Goal: Information Seeking & Learning: Learn about a topic

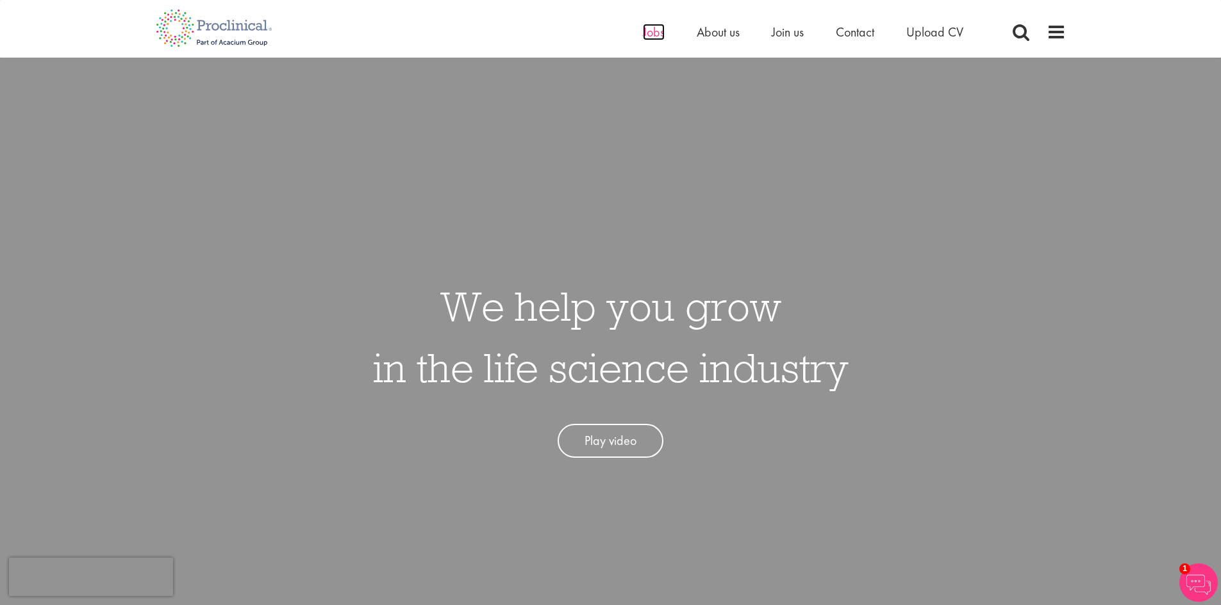
click at [657, 37] on span "Jobs" at bounding box center [654, 32] width 22 height 17
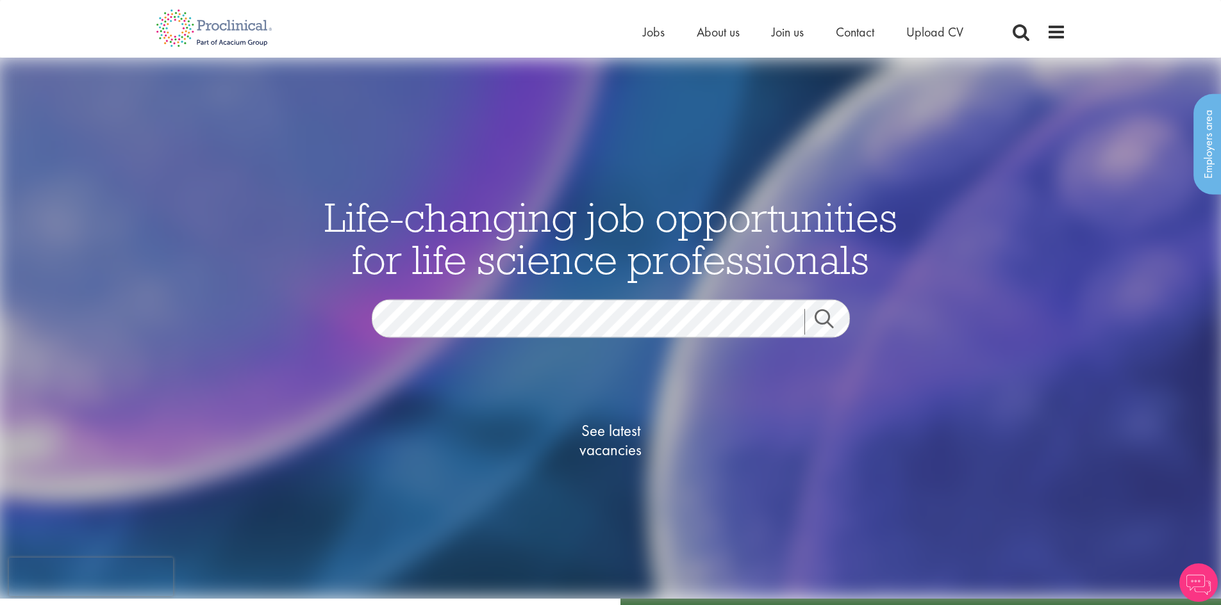
click at [819, 321] on link "Search" at bounding box center [831, 322] width 55 height 26
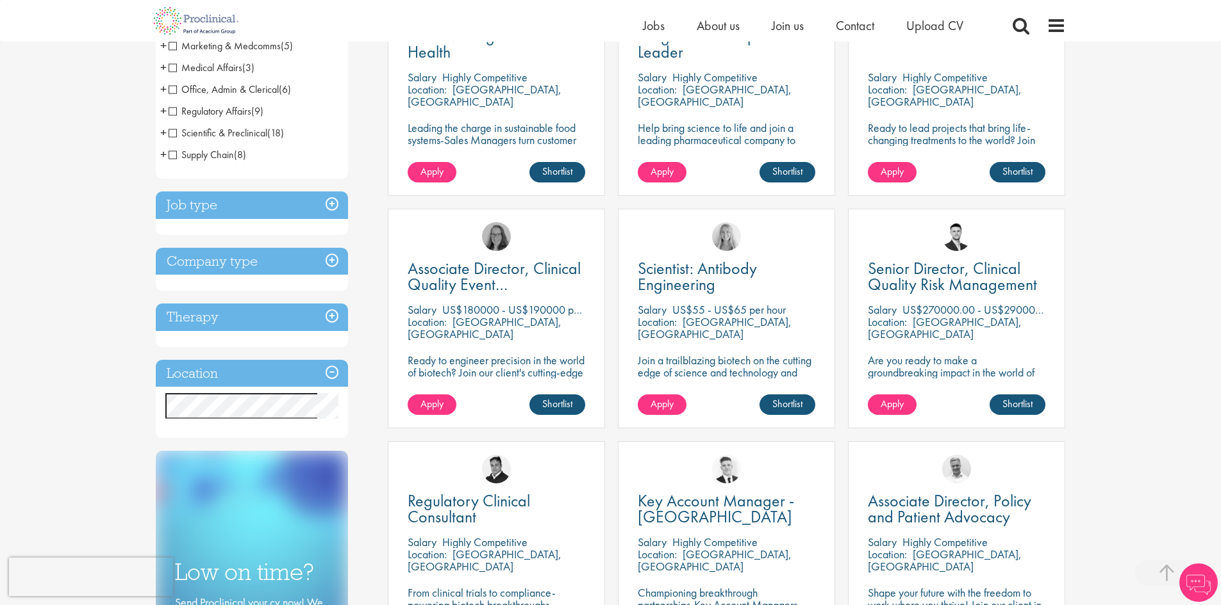
scroll to position [320, 0]
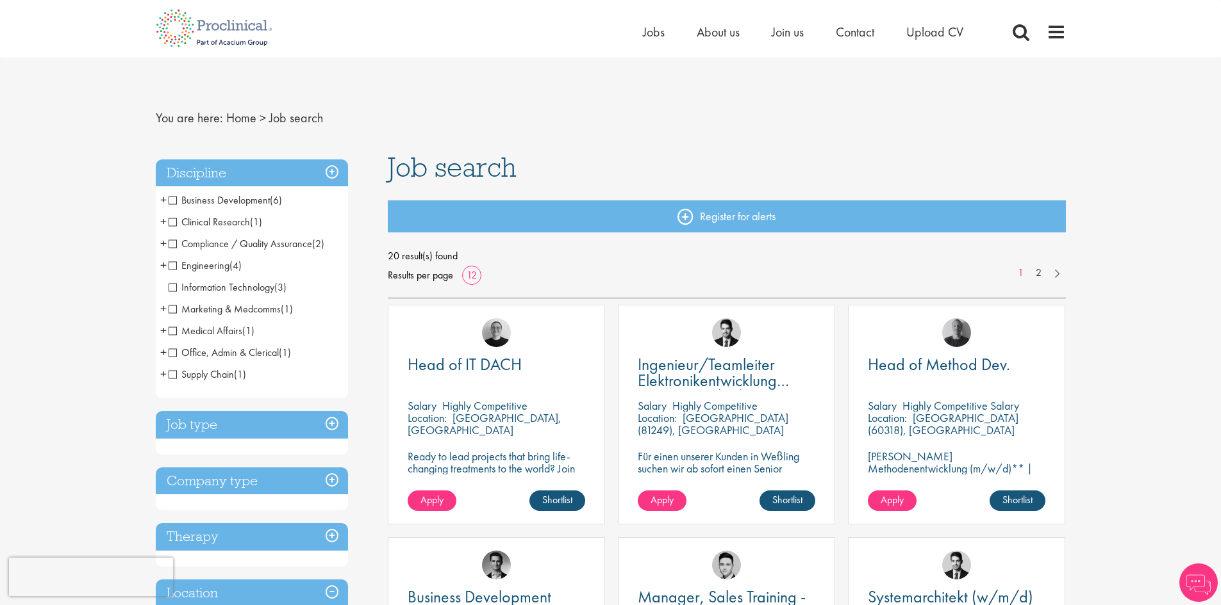
click at [173, 333] on span "Medical Affairs" at bounding box center [206, 330] width 74 height 13
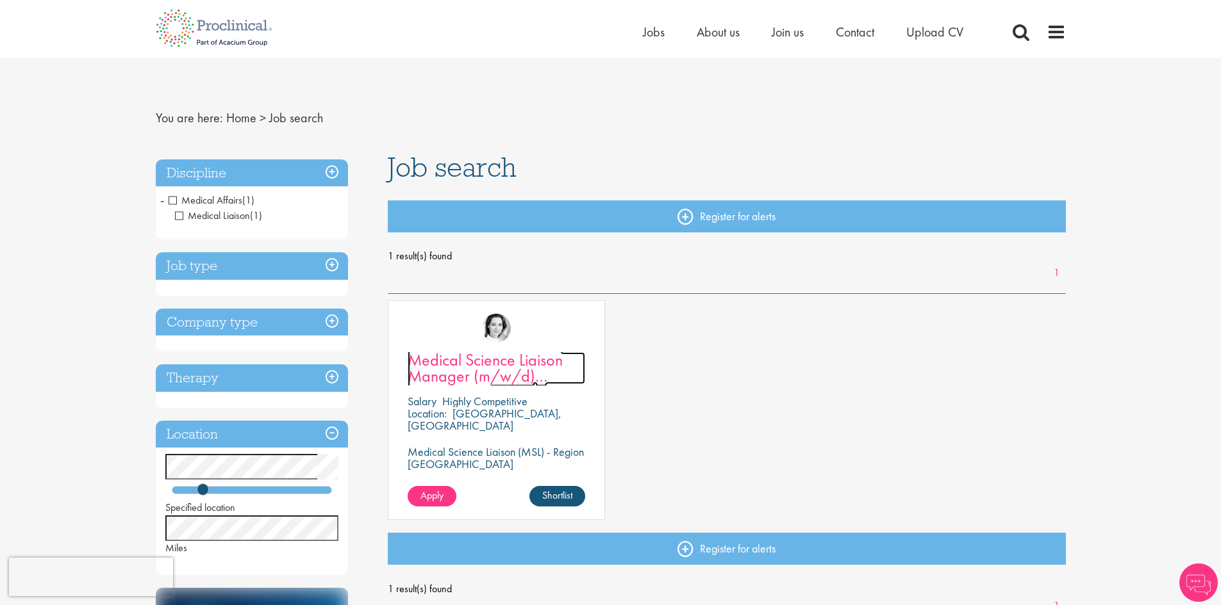
click at [484, 376] on span "Medical Science Liaison Manager (m/w/d) Nephrologie" at bounding box center [484, 376] width 155 height 54
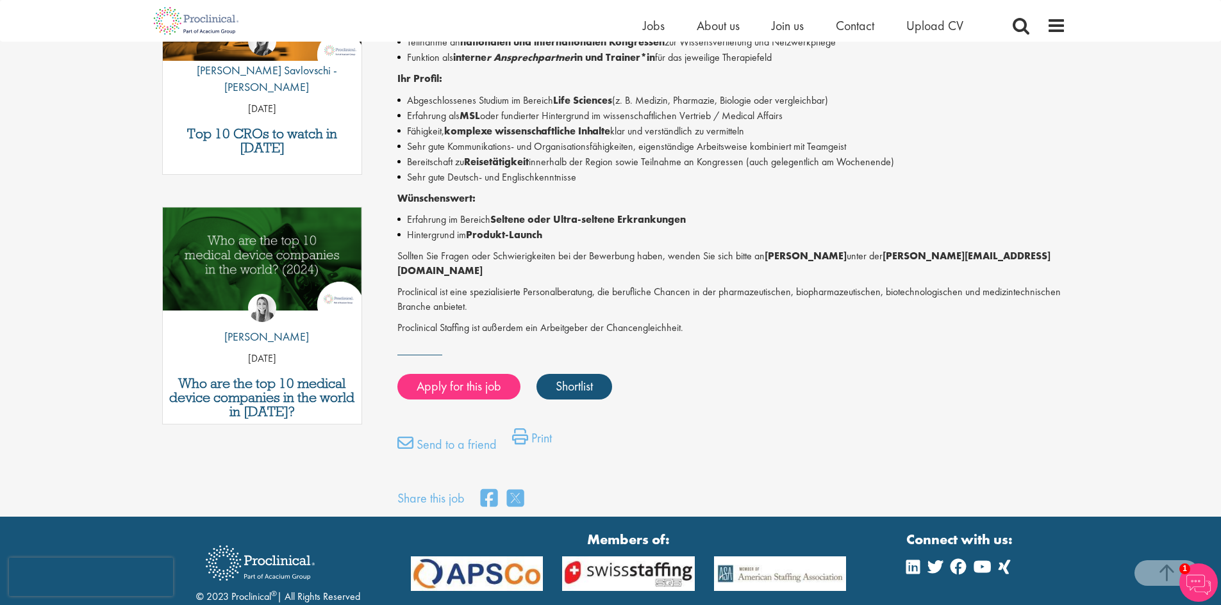
scroll to position [513, 0]
